Goal: Task Accomplishment & Management: Manage account settings

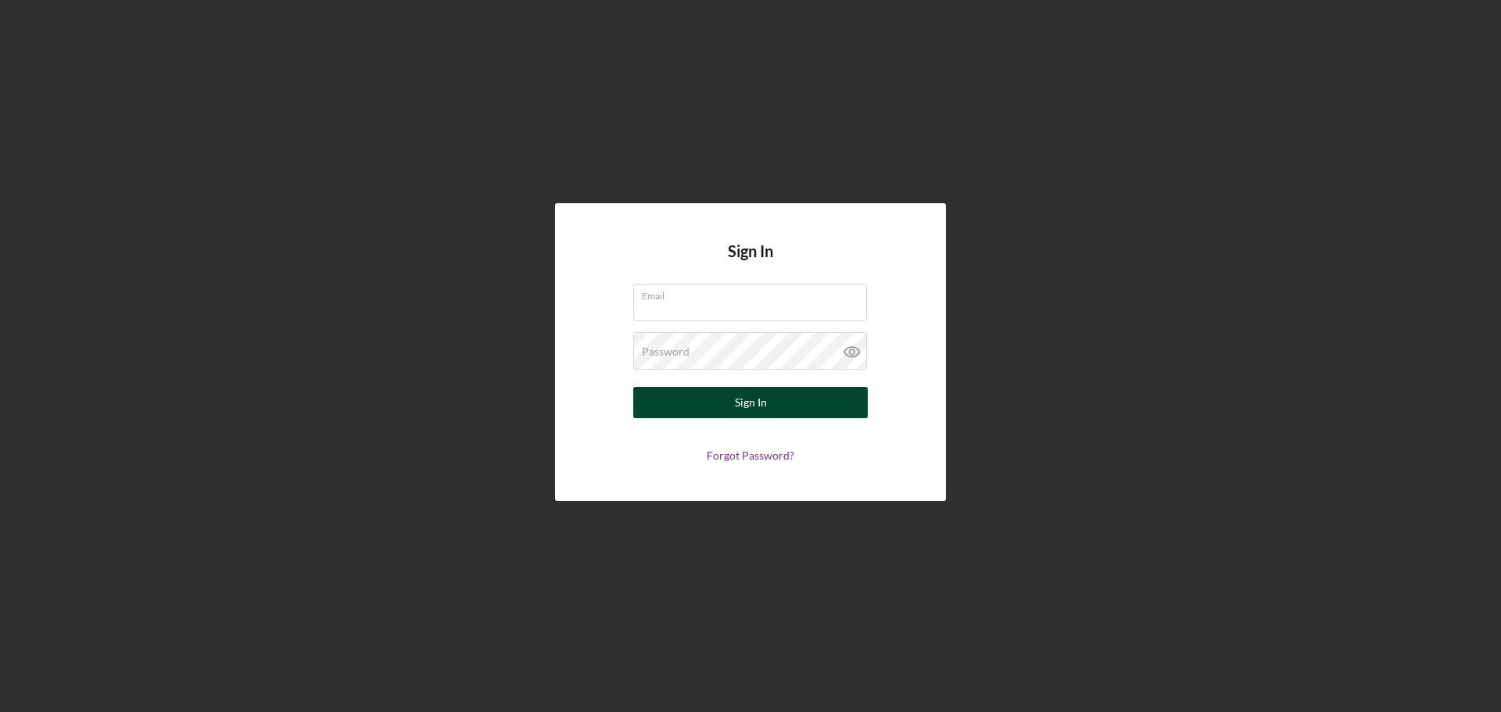
type input "[PERSON_NAME][EMAIL_ADDRESS][DOMAIN_NAME]"
click at [747, 400] on div "Sign In" at bounding box center [751, 402] width 32 height 31
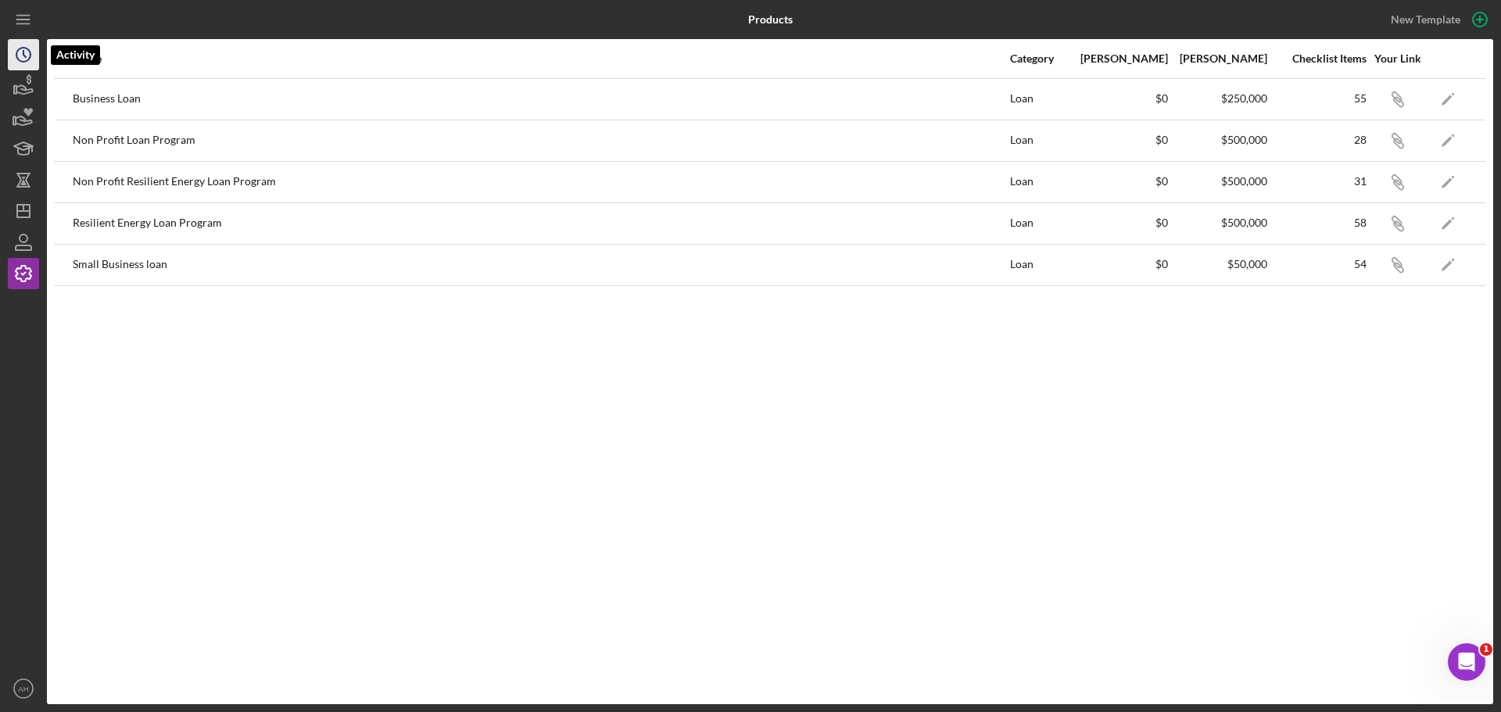
click at [22, 48] on circle "button" at bounding box center [23, 55] width 14 height 14
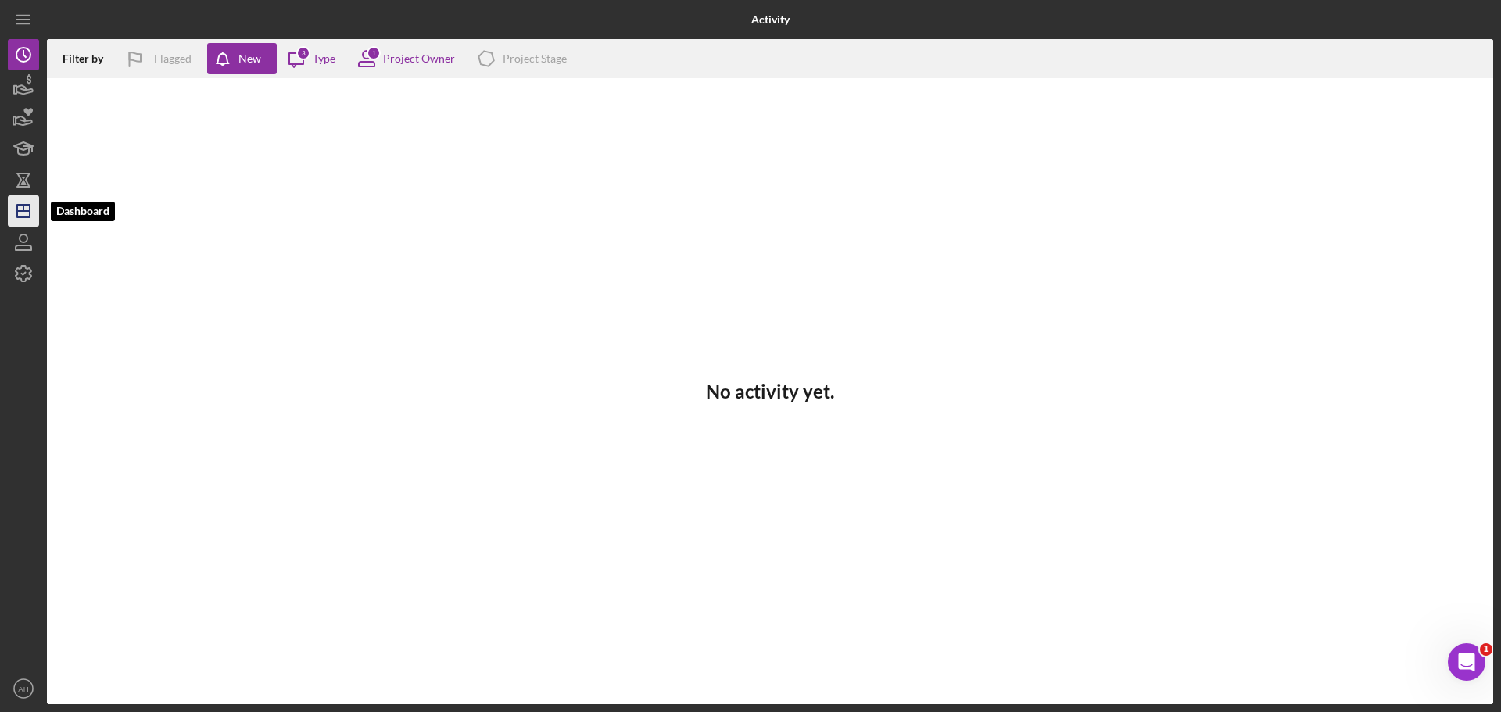
click at [27, 213] on icon "Icon/Dashboard" at bounding box center [23, 211] width 39 height 39
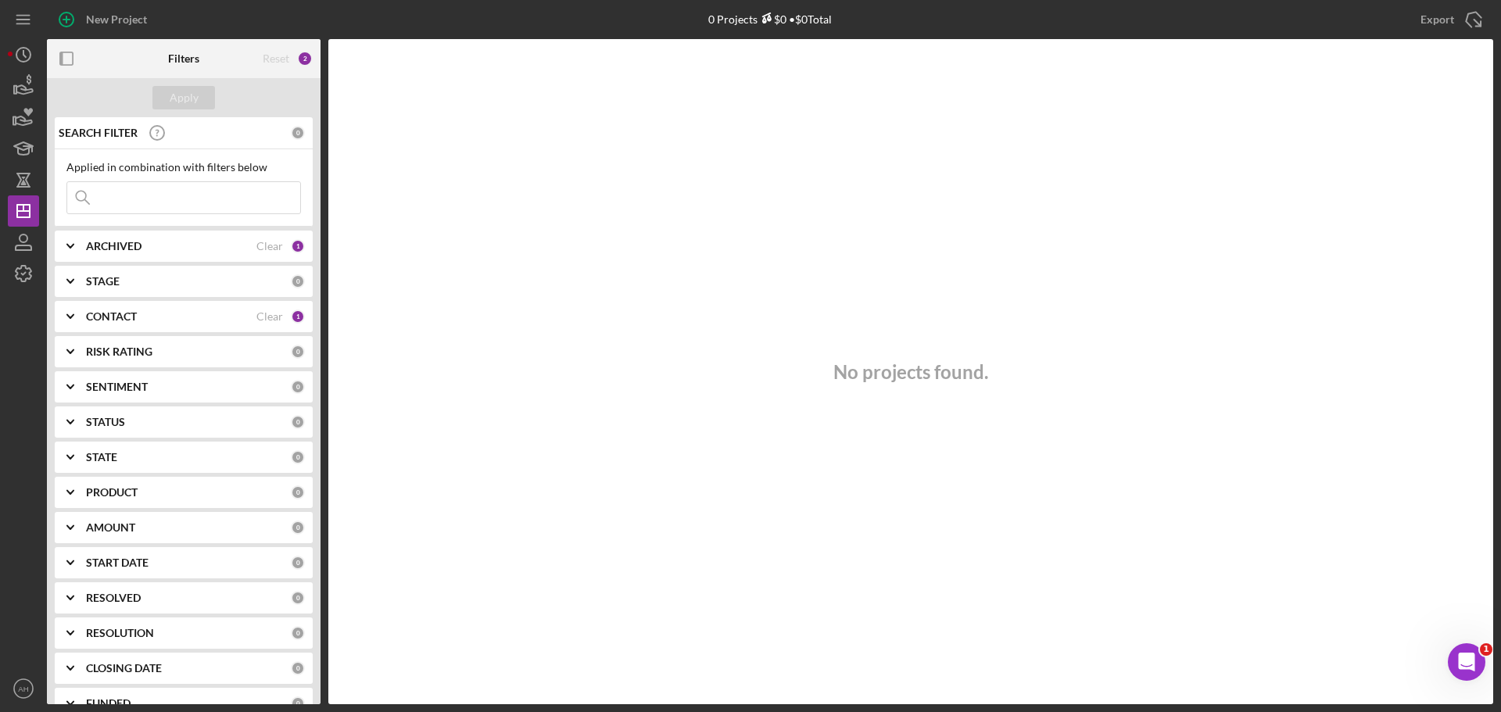
click at [71, 318] on polyline at bounding box center [70, 316] width 6 height 3
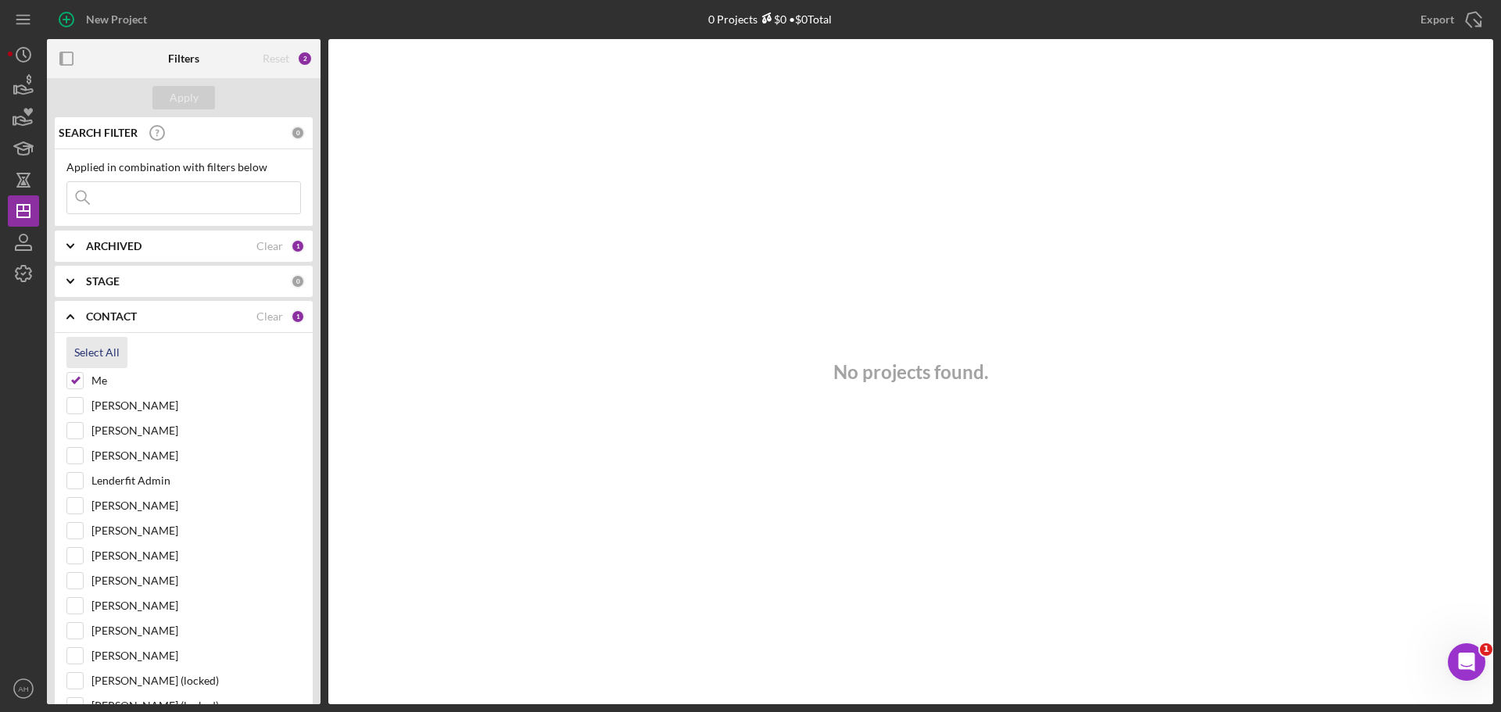
click at [98, 347] on div "Select All" at bounding box center [96, 352] width 45 height 31
checkbox input "true"
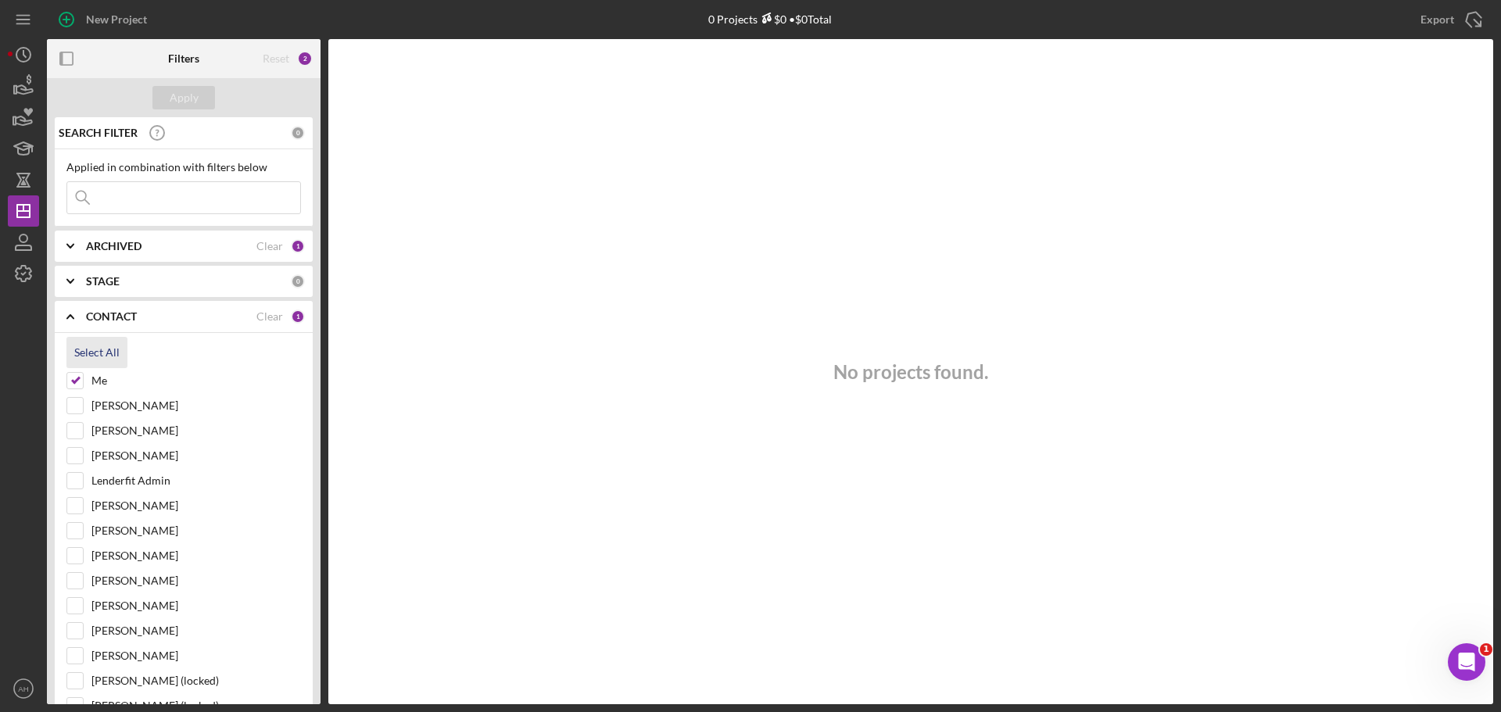
checkbox input "true"
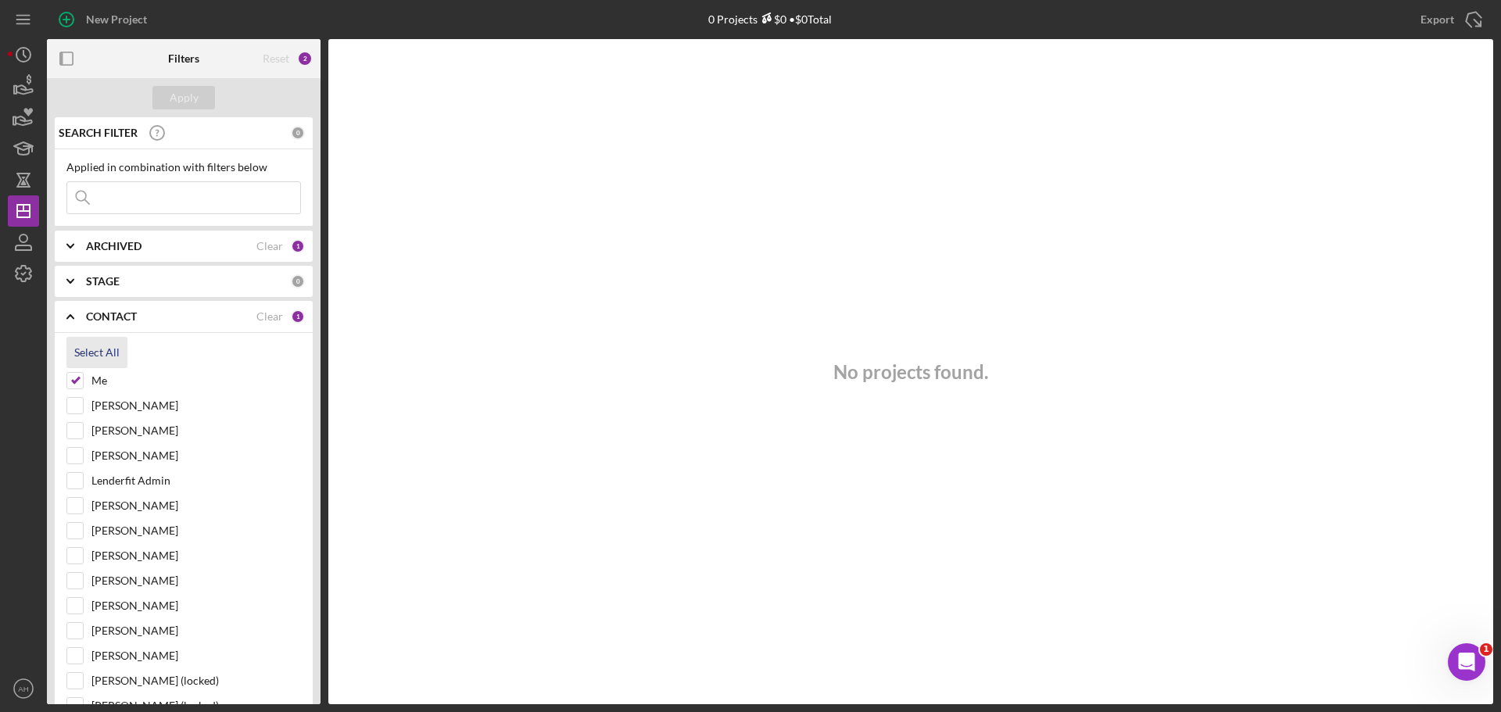
checkbox input "true"
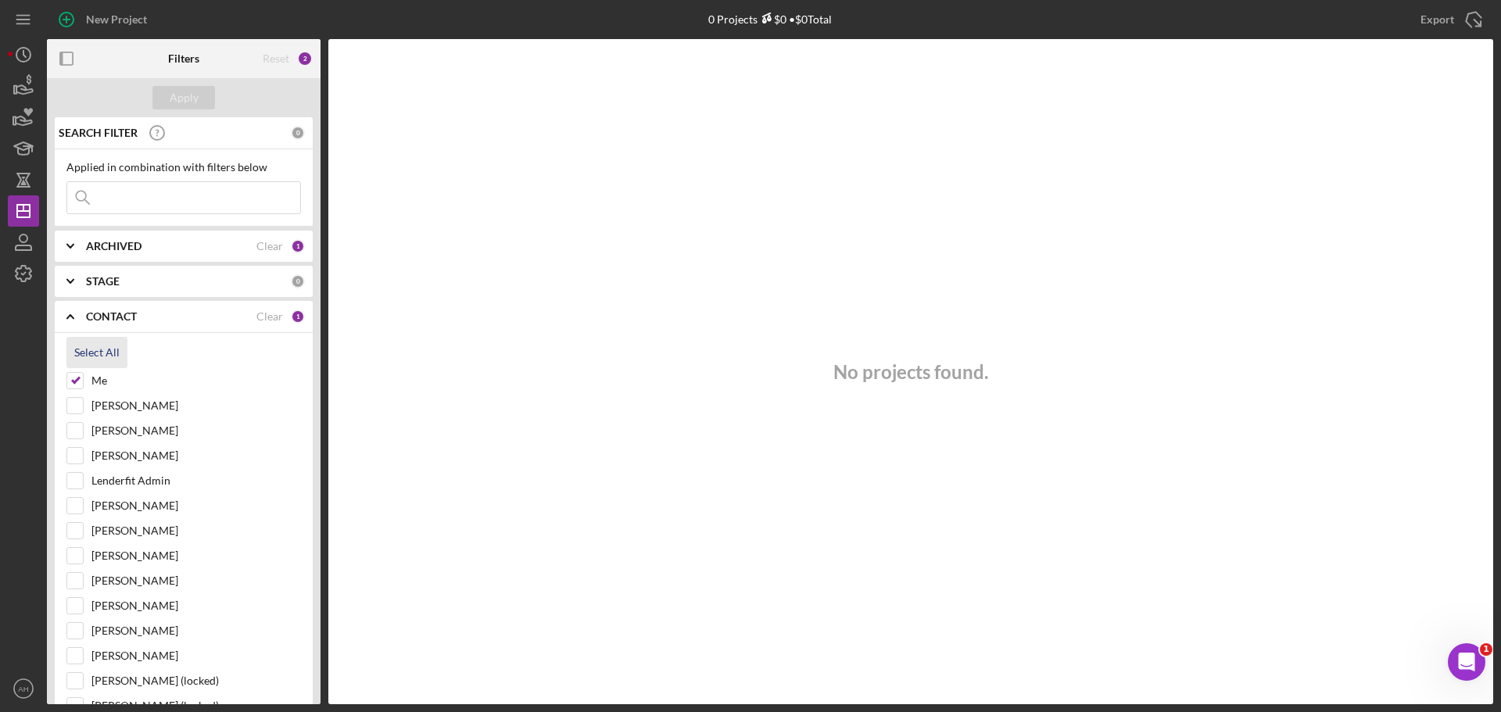
checkbox input "true"
click at [182, 98] on div "Apply" at bounding box center [184, 97] width 29 height 23
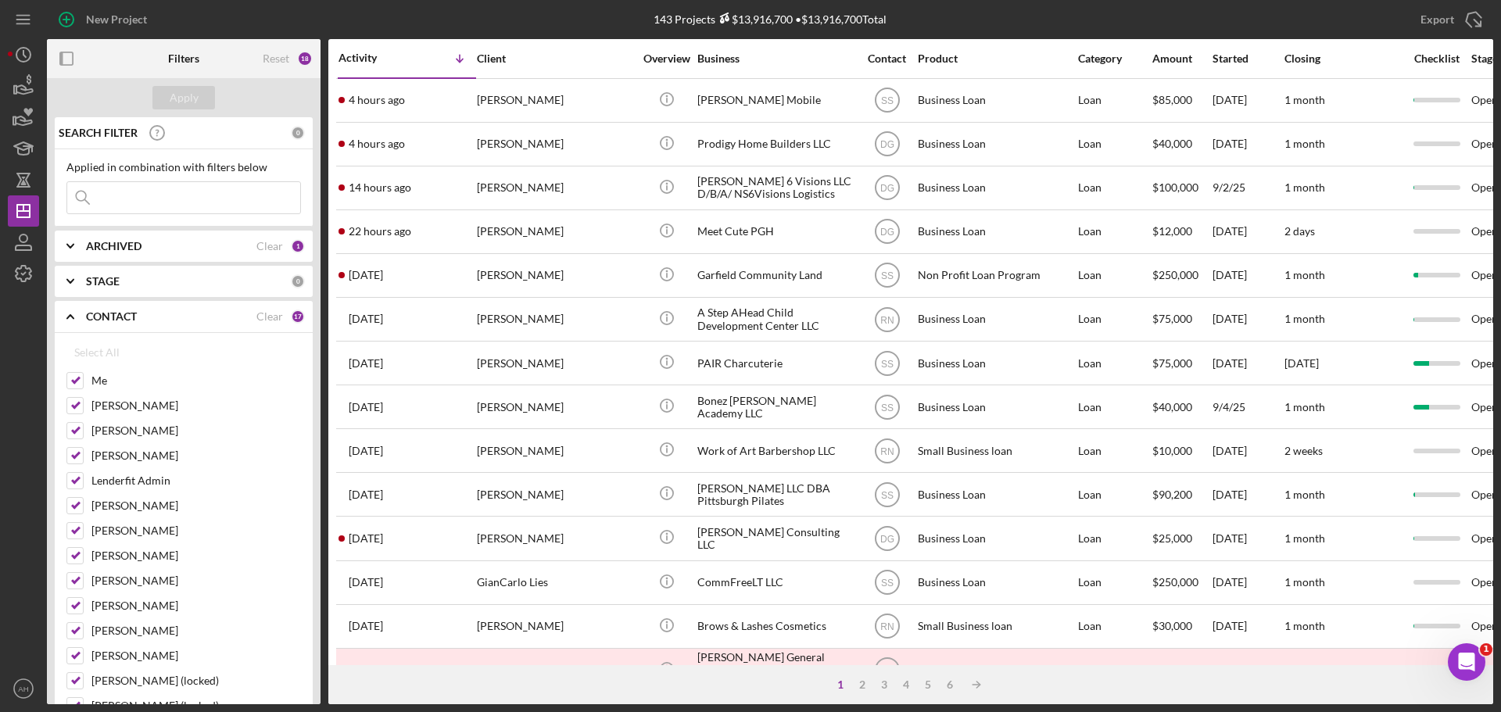
click at [150, 197] on input at bounding box center [183, 197] width 233 height 31
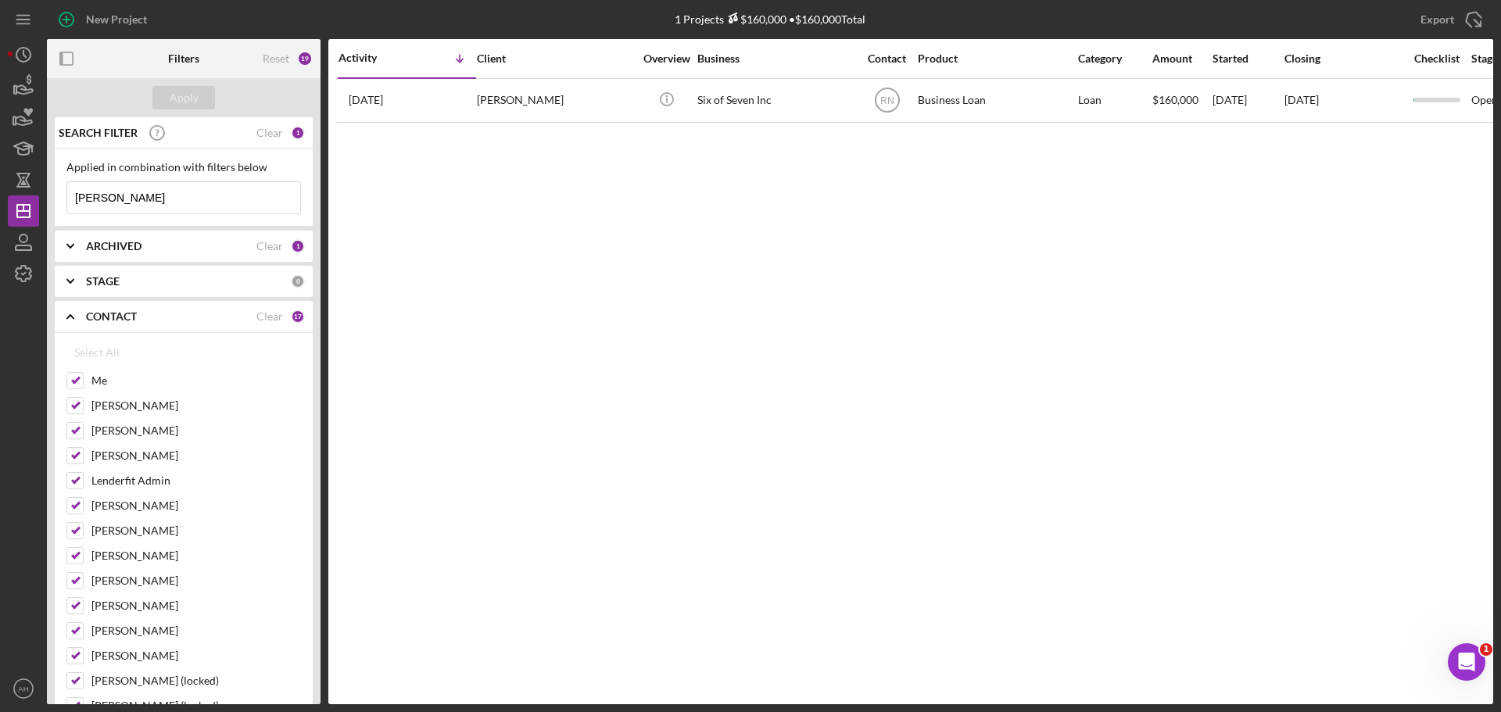
type input "[PERSON_NAME]"
